Goal: Information Seeking & Learning: Learn about a topic

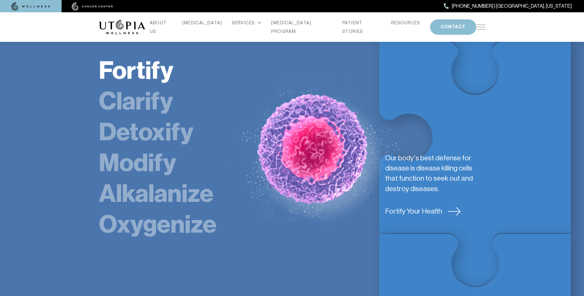
scroll to position [1077, 0]
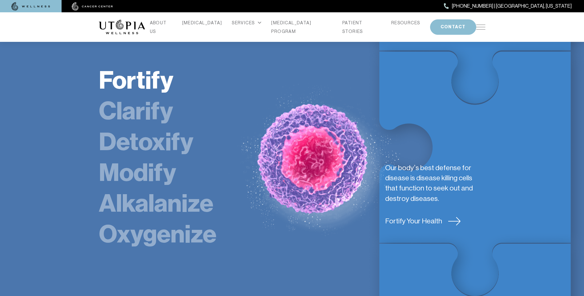
click at [143, 189] on link "Alkalanize" at bounding box center [156, 204] width 114 height 30
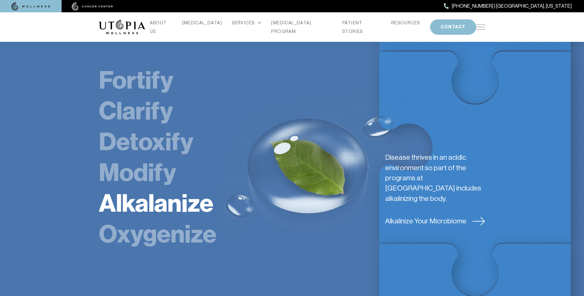
click at [434, 216] on link "Alkalinize Your Microbiome" at bounding box center [435, 221] width 100 height 10
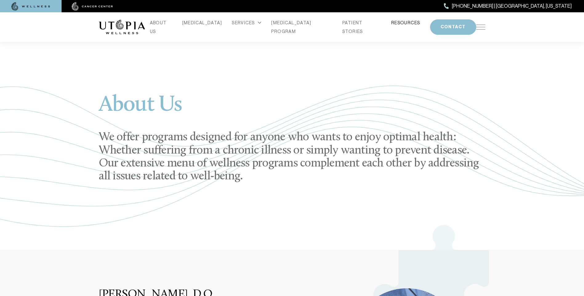
click at [391, 25] on link "RESOURCES" at bounding box center [405, 22] width 29 height 9
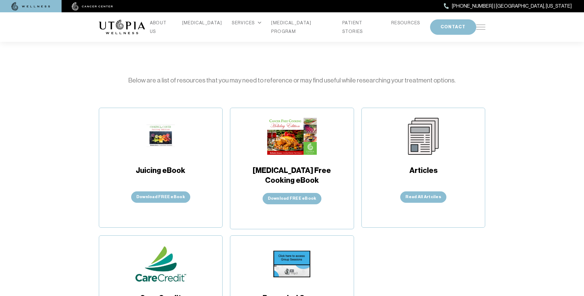
scroll to position [62, 0]
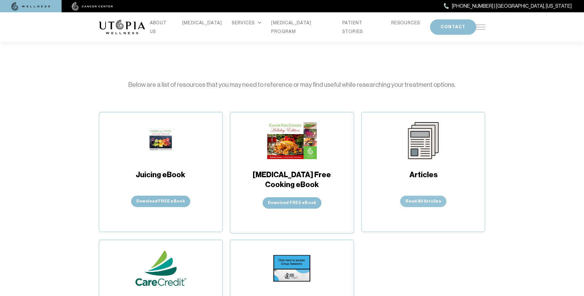
click at [421, 200] on link "Read All Artciles" at bounding box center [423, 201] width 46 height 11
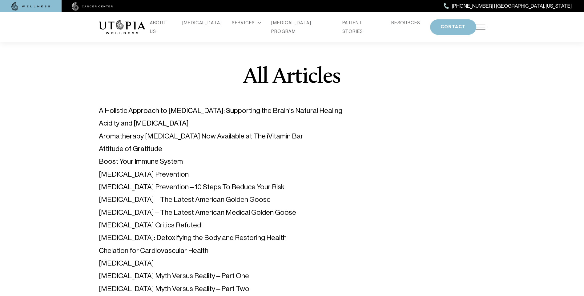
click at [174, 186] on link "[MEDICAL_DATA] Prevention – 10 Steps To Reduce Your Risk" at bounding box center [192, 187] width 186 height 8
